Goal: Navigation & Orientation: Find specific page/section

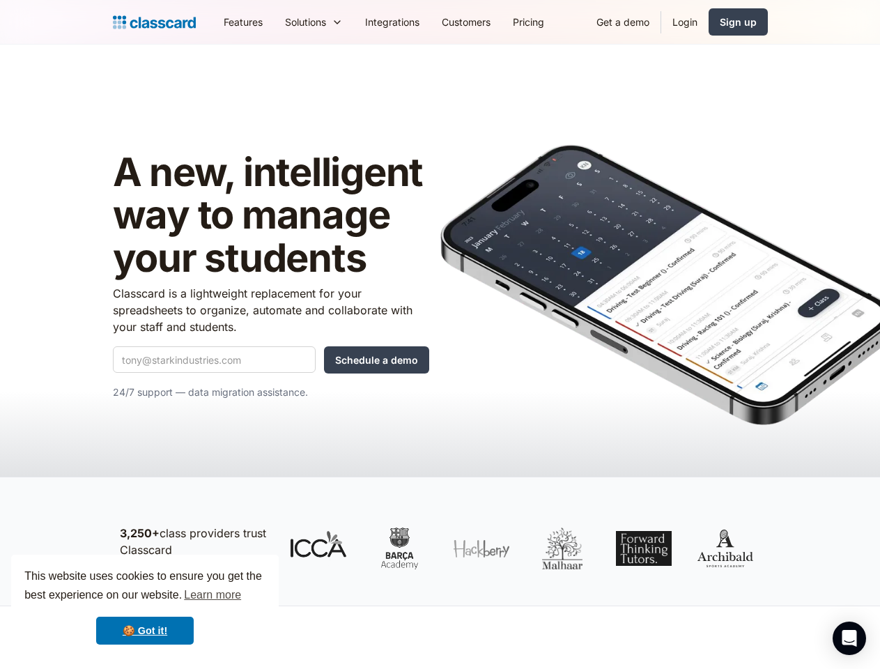
click at [440, 334] on img at bounding box center [666, 284] width 453 height 281
click at [145, 606] on div "This website uses cookies to ensure you get the best experience on our website.…" at bounding box center [144, 605] width 267 height 103
click at [490, 22] on nav "Features Resources Blog The latest industry news, updates and info. Customer st…" at bounding box center [489, 21] width 555 height 31
click at [285, 22] on div "Solutions" at bounding box center [305, 22] width 41 height 15
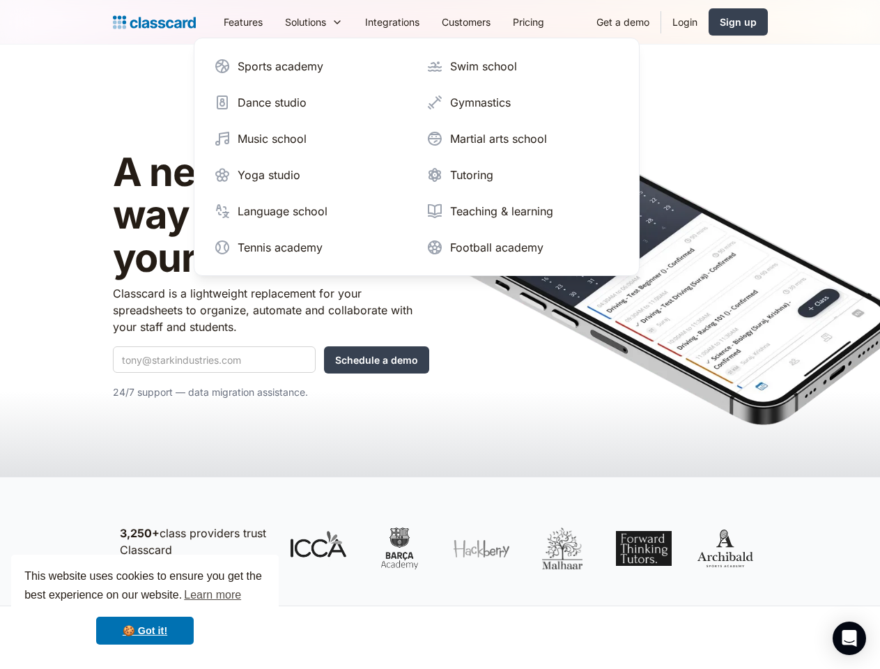
click at [849, 638] on icon "Open Intercom Messenger" at bounding box center [849, 638] width 15 height 17
